Goal: Task Accomplishment & Management: Manage account settings

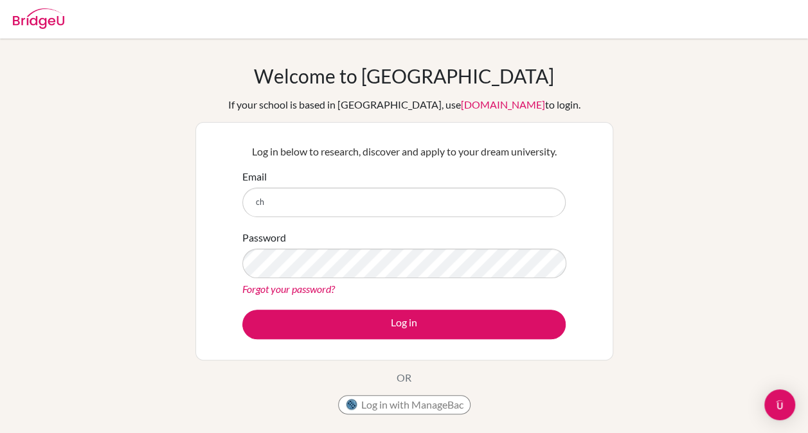
type input "[EMAIL_ADDRESS][PERSON_NAME][DOMAIN_NAME]"
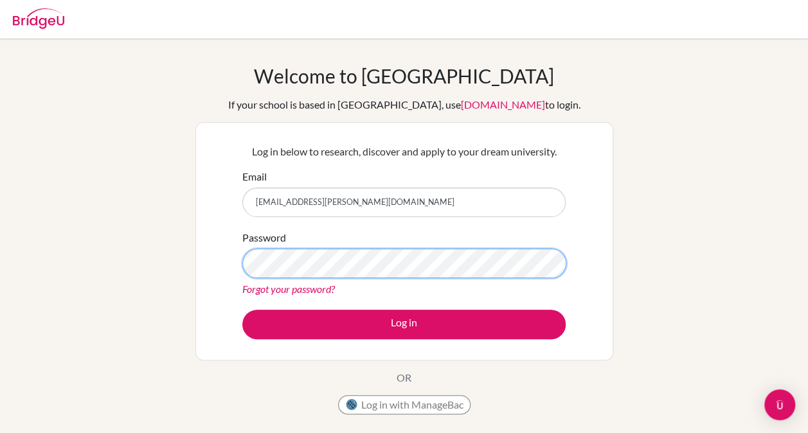
click at [242, 310] on button "Log in" at bounding box center [403, 325] width 323 height 30
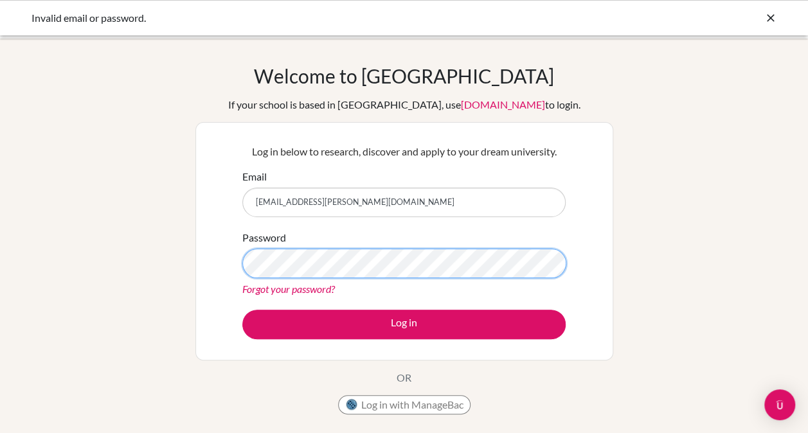
click at [242, 310] on button "Log in" at bounding box center [403, 325] width 323 height 30
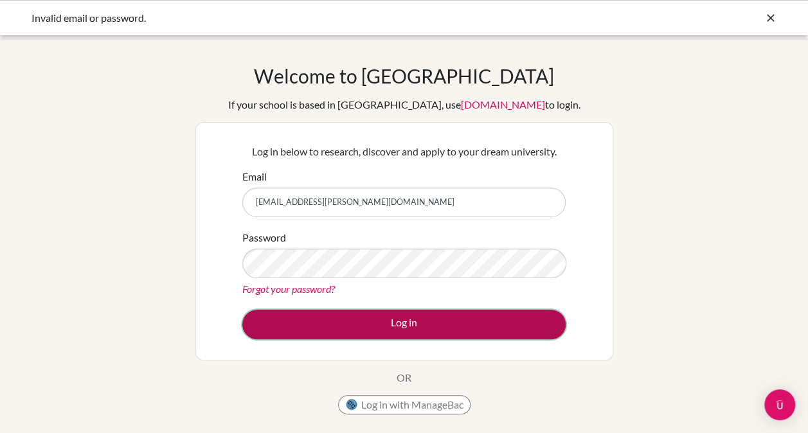
click at [284, 329] on button "Log in" at bounding box center [403, 325] width 323 height 30
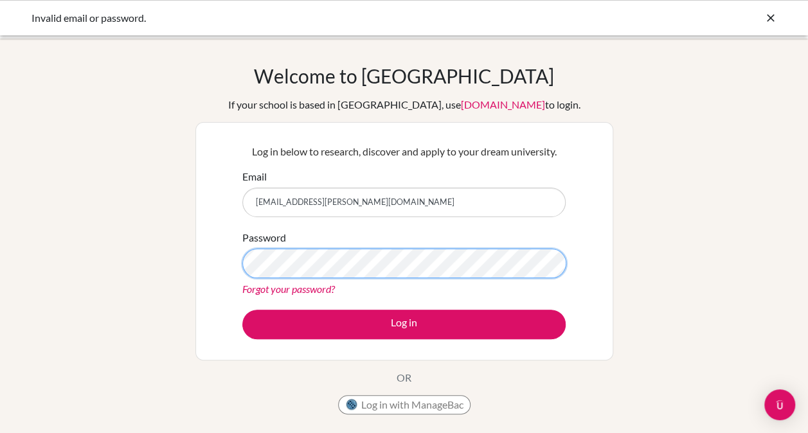
click at [242, 310] on button "Log in" at bounding box center [403, 325] width 323 height 30
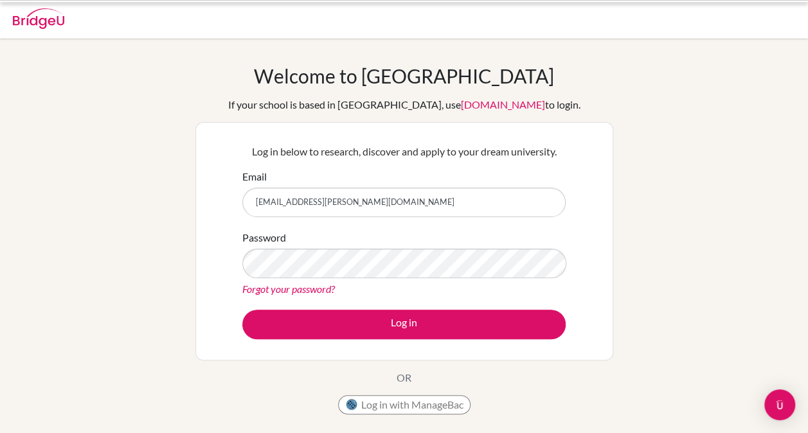
click at [242, 310] on button "Log in" at bounding box center [403, 325] width 323 height 30
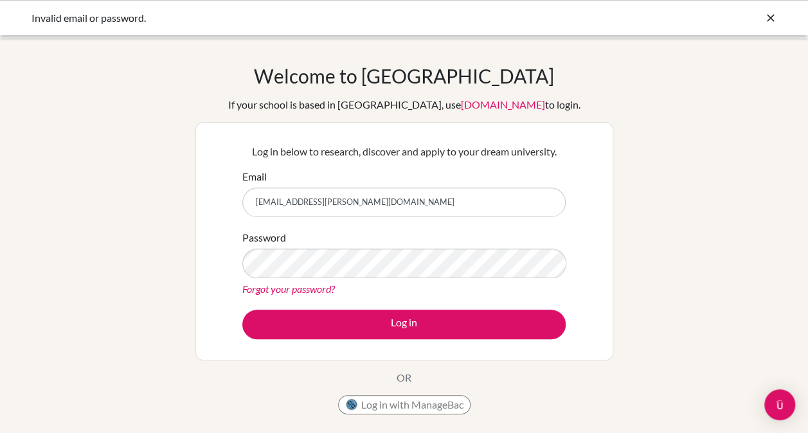
type input "Cch.quarles@criastudents.com"
click at [286, 240] on div "Password Forgot your password?" at bounding box center [403, 263] width 323 height 67
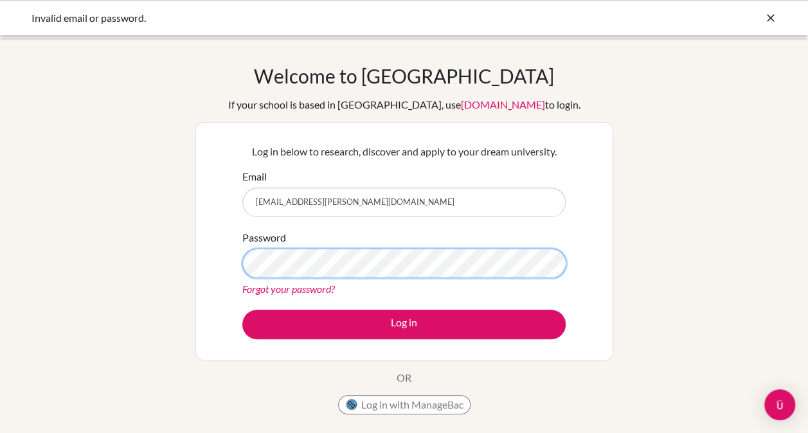
click at [242, 310] on button "Log in" at bounding box center [403, 325] width 323 height 30
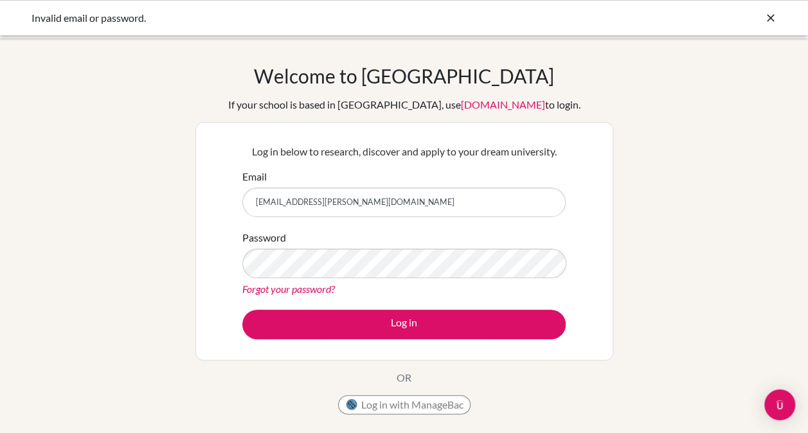
click at [766, 15] on icon at bounding box center [770, 18] width 13 height 13
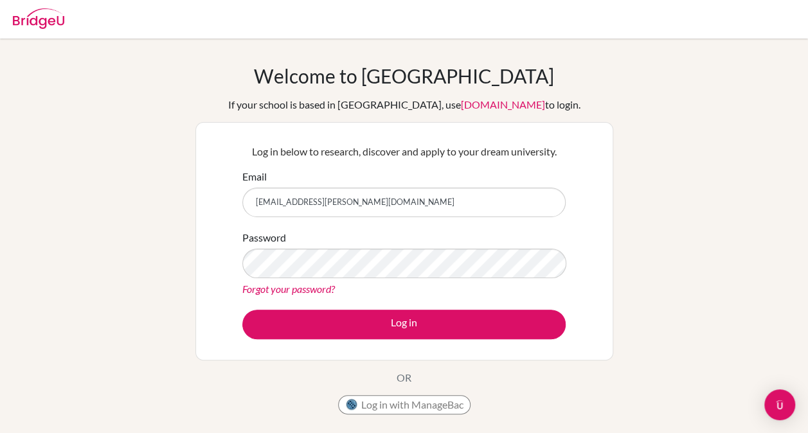
click at [308, 290] on link "Forgot your password?" at bounding box center [288, 289] width 93 height 12
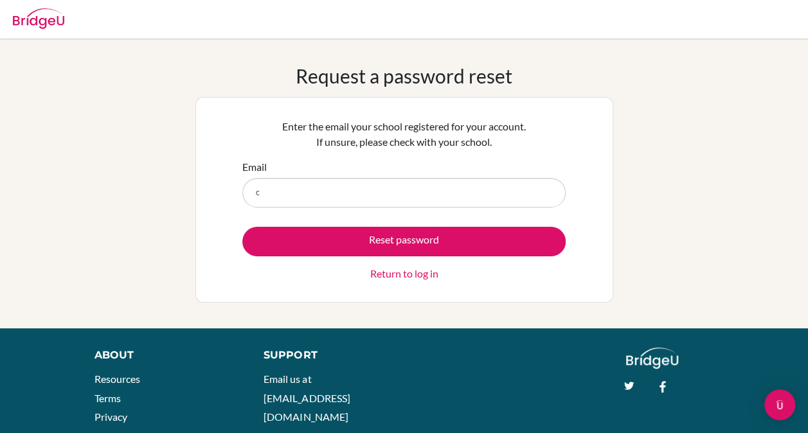
type input "[EMAIL_ADDRESS][PERSON_NAME][DOMAIN_NAME]"
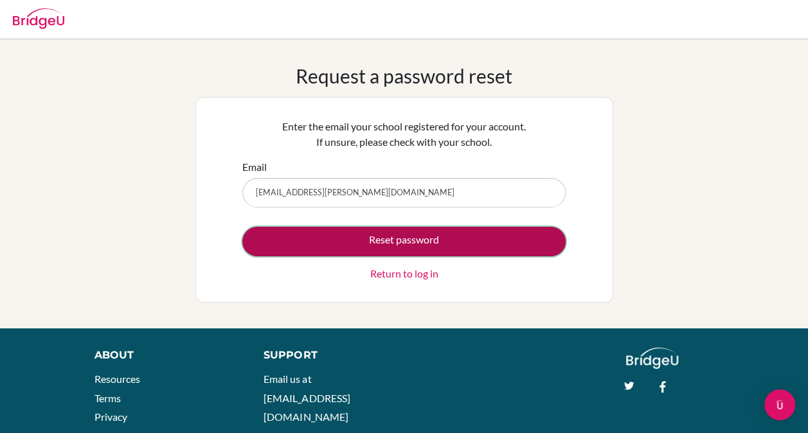
click at [331, 240] on button "Reset password" at bounding box center [403, 242] width 323 height 30
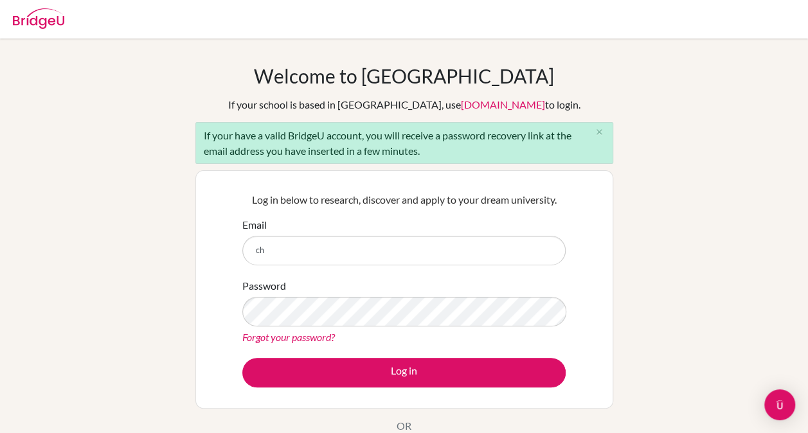
type input "[EMAIL_ADDRESS][PERSON_NAME][DOMAIN_NAME]"
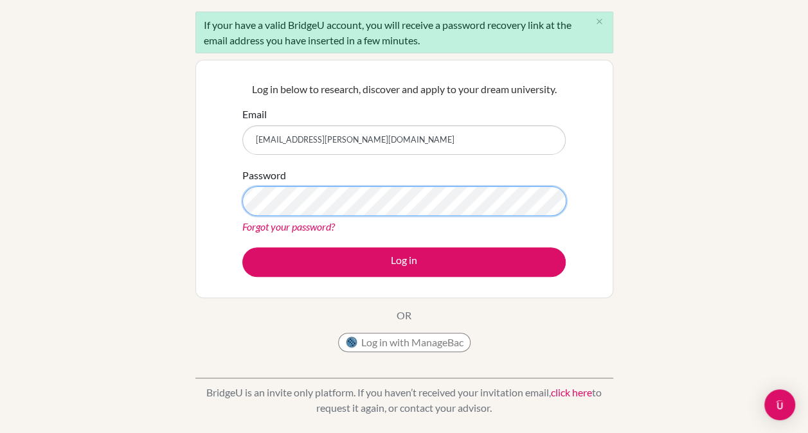
scroll to position [111, 0]
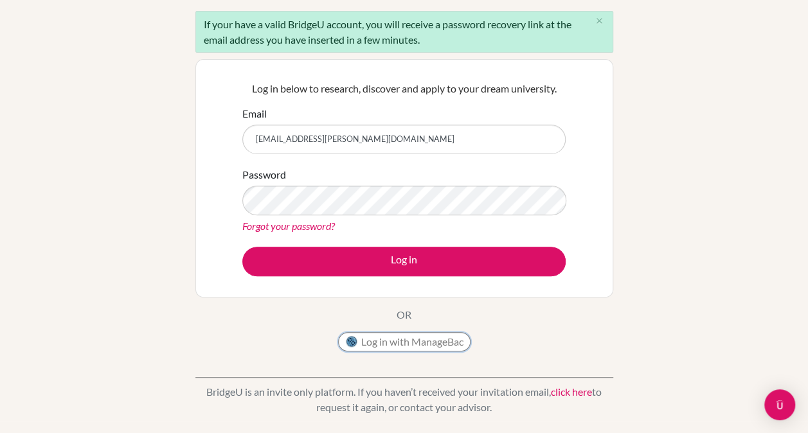
click at [391, 343] on button "Log in with ManageBac" at bounding box center [404, 341] width 132 height 19
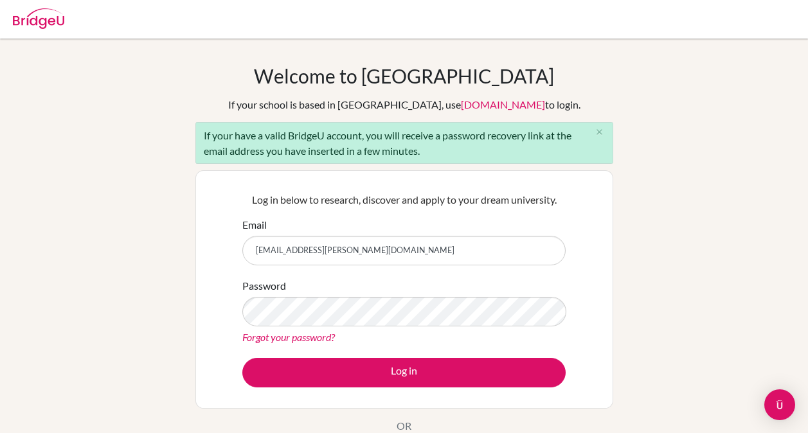
scroll to position [80, 0]
